Goal: Transaction & Acquisition: Purchase product/service

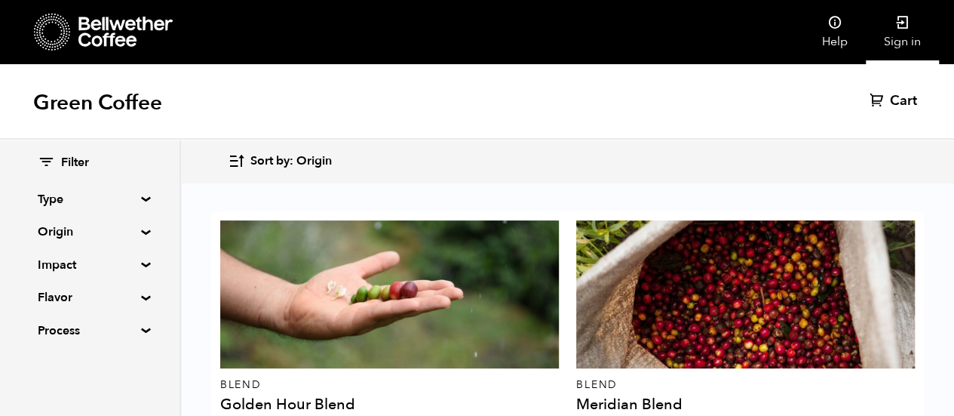
click at [890, 35] on link "Sign in" at bounding box center [902, 32] width 73 height 64
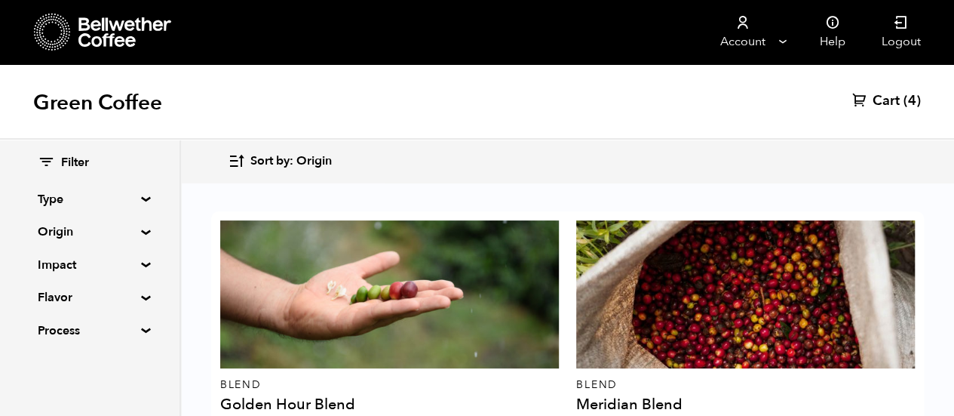
click at [901, 97] on link "Cart (4)" at bounding box center [886, 101] width 69 height 18
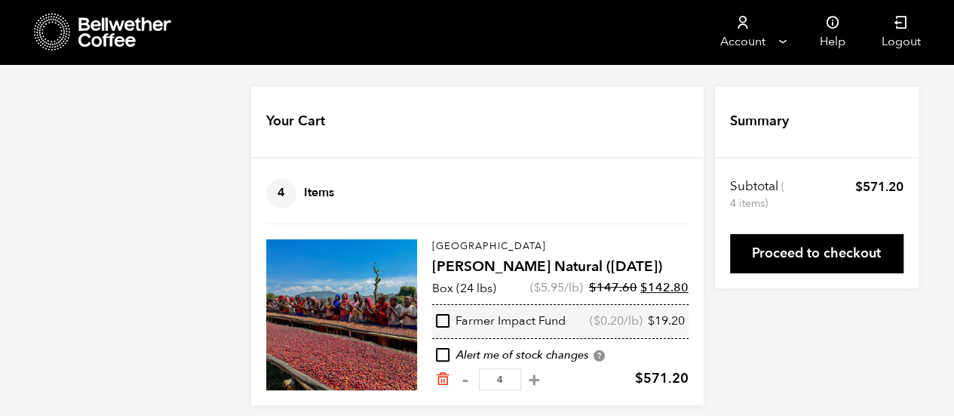
scroll to position [12, 0]
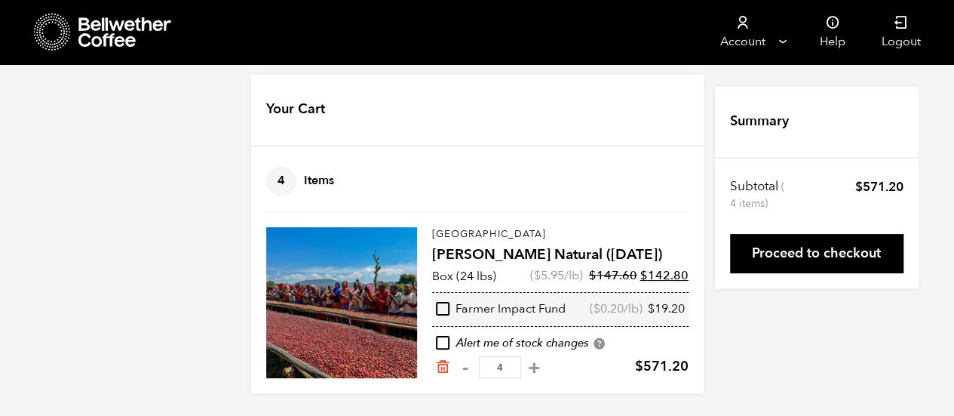
click at [440, 313] on input "checkbox" at bounding box center [443, 309] width 14 height 14
checkbox input "true"
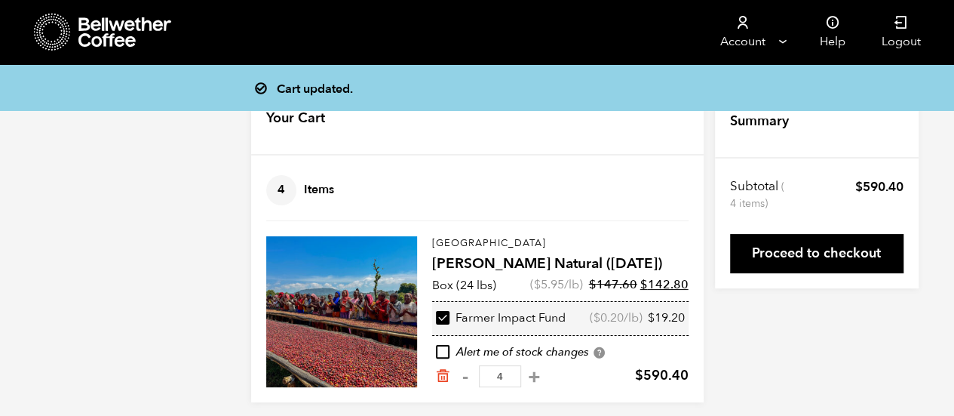
scroll to position [2, 0]
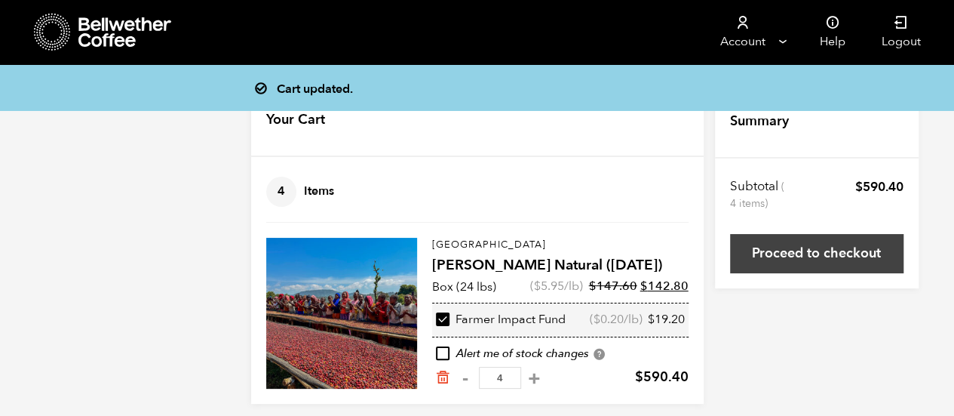
click at [849, 244] on link "Proceed to checkout" at bounding box center [816, 253] width 173 height 39
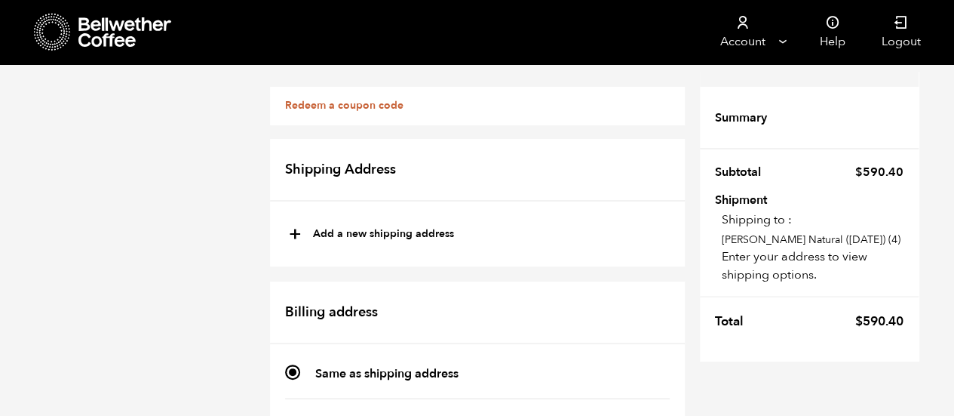
click at [358, 113] on div "Redeem a coupon code" at bounding box center [477, 106] width 415 height 38
click at [358, 111] on link "Redeem a coupon code" at bounding box center [344, 105] width 118 height 14
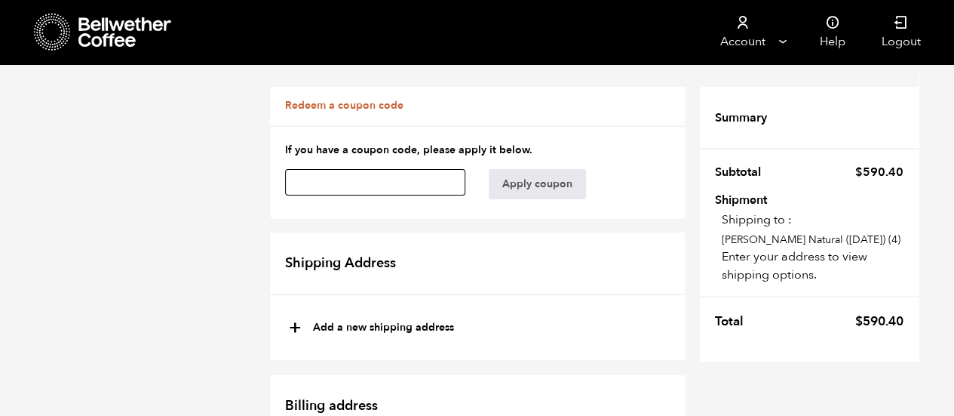
click at [389, 183] on input "text" at bounding box center [375, 182] width 181 height 26
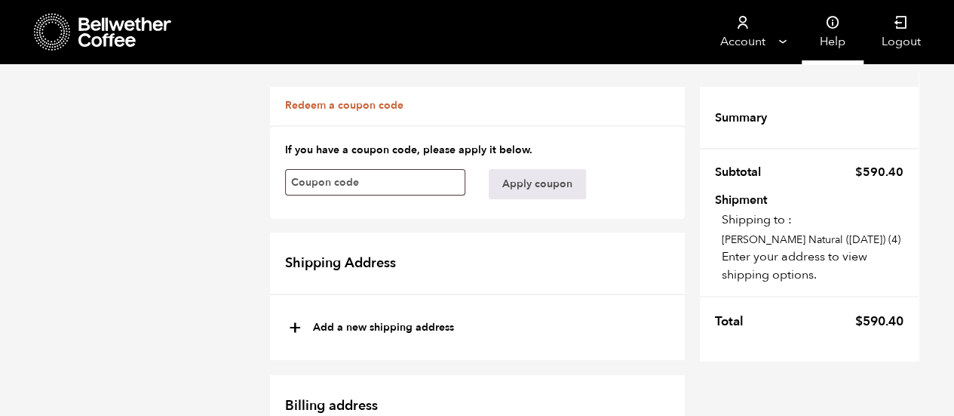
click at [831, 34] on link "Help" at bounding box center [833, 32] width 62 height 64
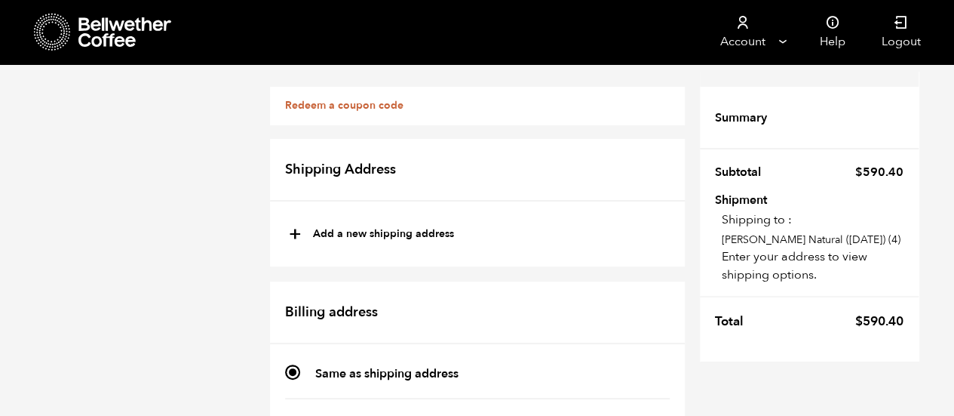
scroll to position [183, 0]
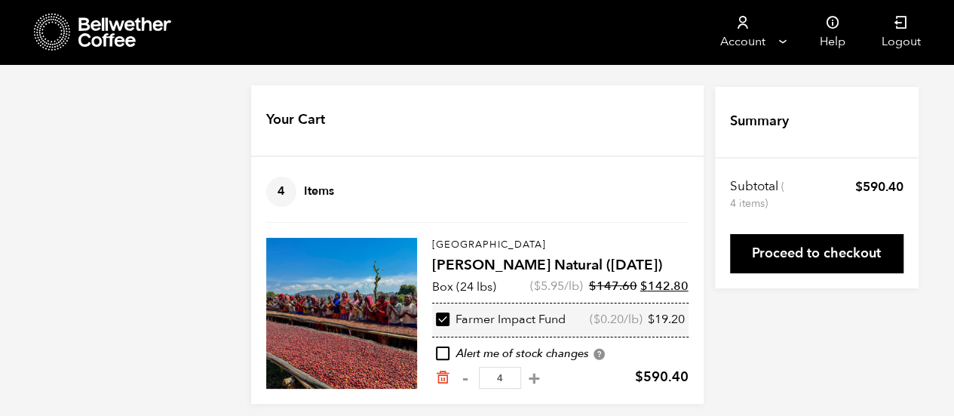
scroll to position [12, 0]
